Goal: Transaction & Acquisition: Purchase product/service

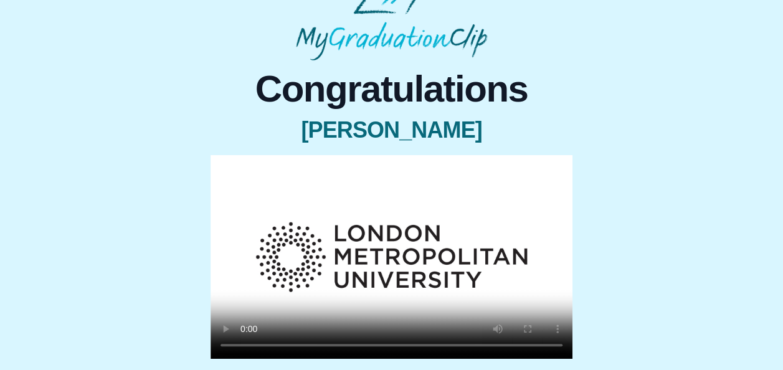
scroll to position [32, 0]
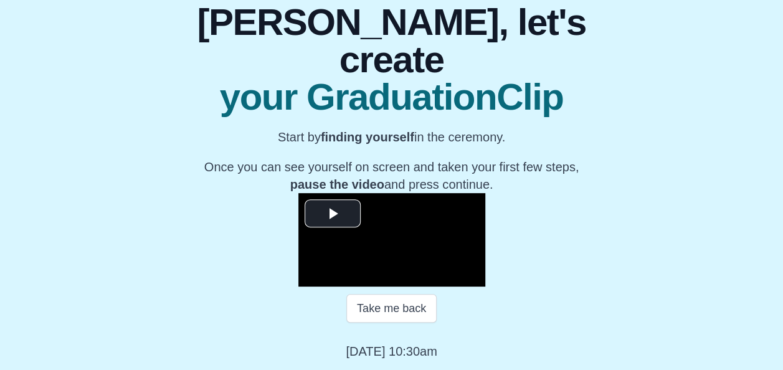
scroll to position [167, 0]
